Goal: Share content: Share content

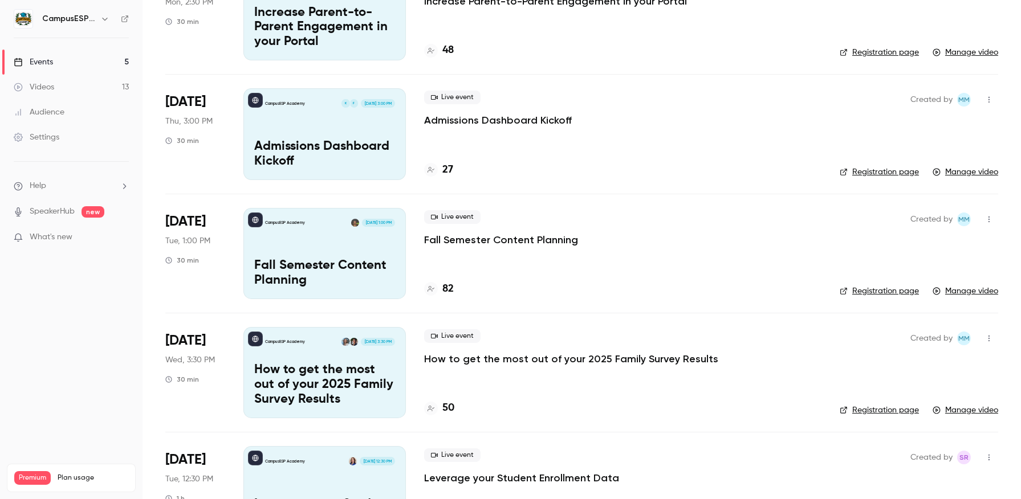
scroll to position [603, 0]
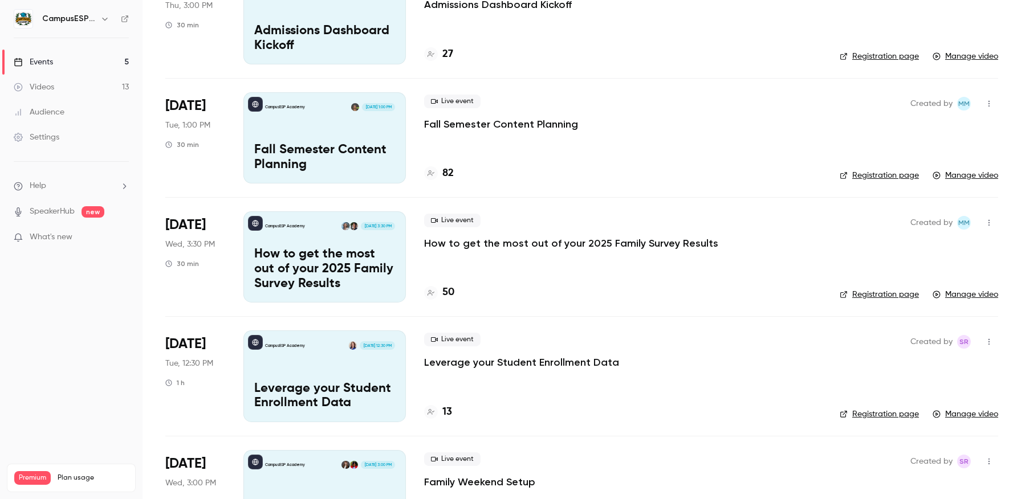
click at [322, 136] on div "CampusESP Academy [DATE] 1:00 PM Fall Semester Content Planning" at bounding box center [324, 137] width 162 height 91
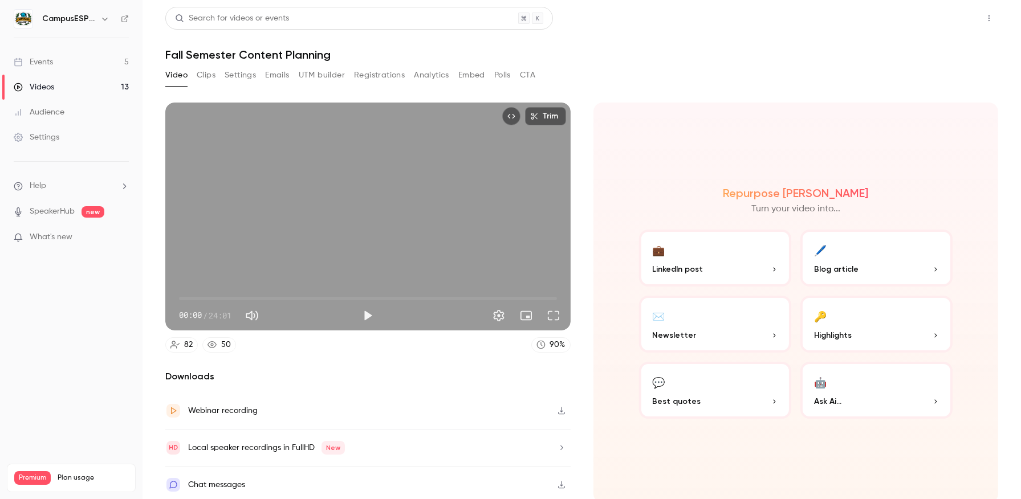
click at [938, 11] on button "Share" at bounding box center [948, 18] width 45 height 23
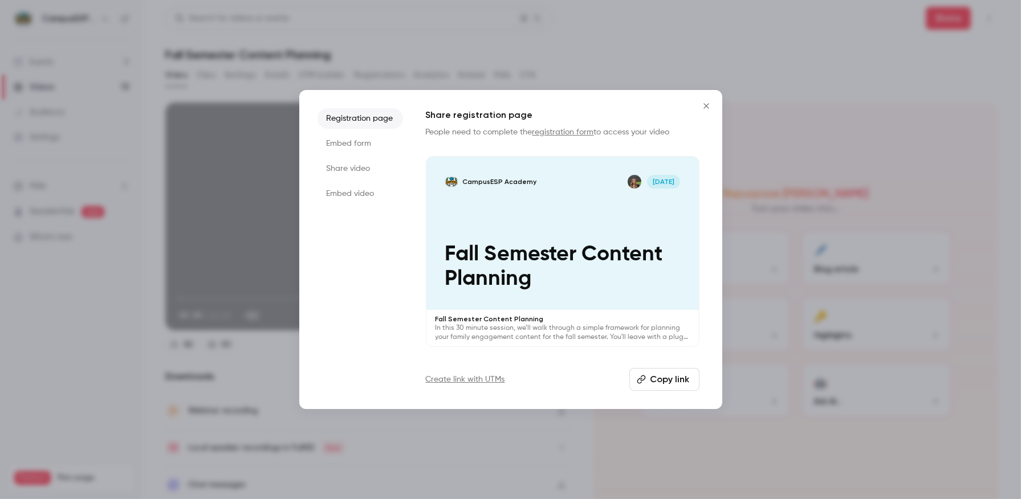
click at [652, 380] on button "Copy link" at bounding box center [664, 379] width 70 height 23
click at [706, 104] on icon "Close" at bounding box center [706, 105] width 14 height 9
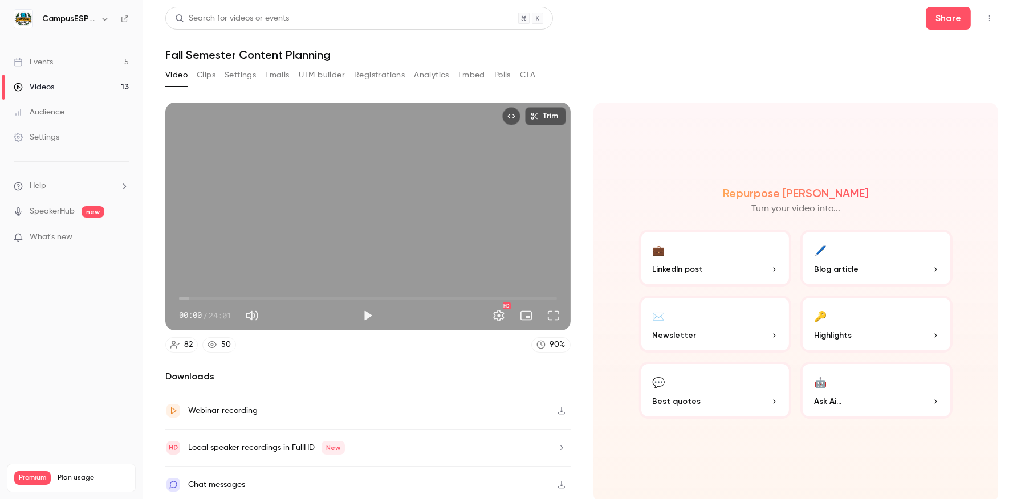
click at [44, 67] on div "Events" at bounding box center [33, 61] width 39 height 11
